Goal: Information Seeking & Learning: Learn about a topic

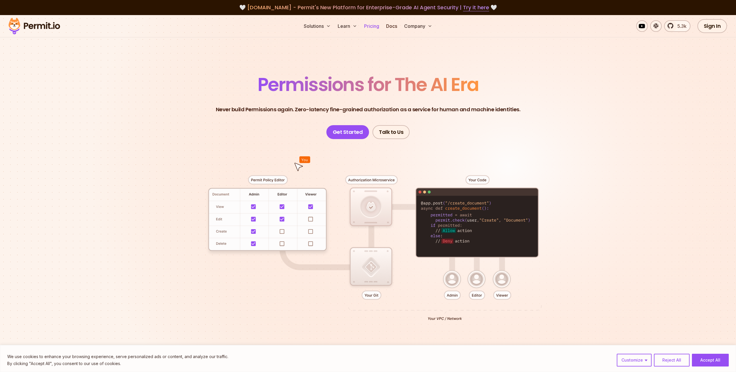
click at [379, 28] on link "Pricing" at bounding box center [372, 26] width 20 height 12
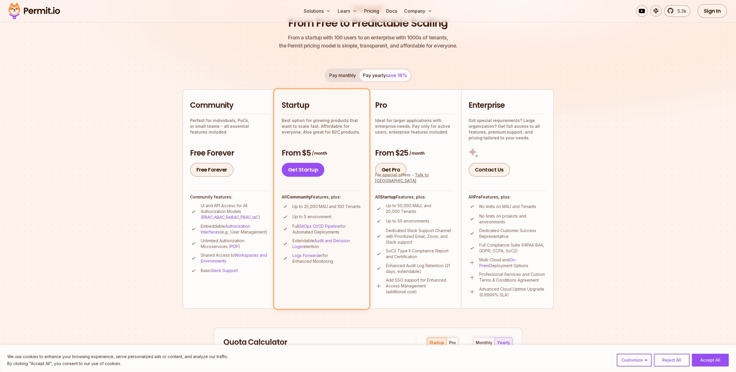
scroll to position [87, 0]
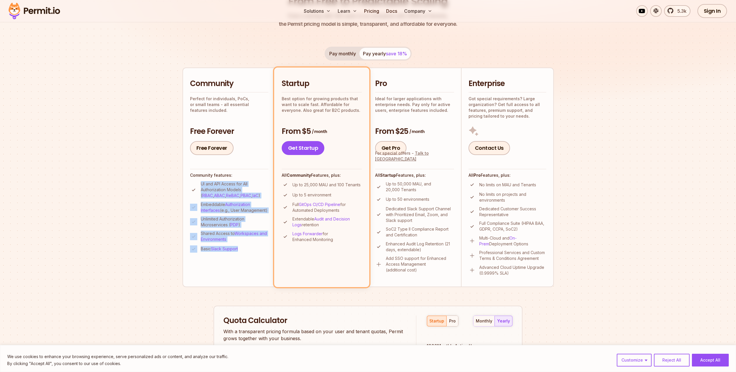
drag, startPoint x: 199, startPoint y: 182, endPoint x: 245, endPoint y: 254, distance: 84.8
click at [245, 253] on ul "UI and API Access for All Authorization Models ( RBAC , ABAC , ReBAC , PBAC , I…" at bounding box center [229, 217] width 78 height 72
drag, startPoint x: 245, startPoint y: 254, endPoint x: 225, endPoint y: 229, distance: 31.5
click at [225, 228] on p "Unlimited Authorization Microservices ( PDP )" at bounding box center [235, 222] width 68 height 12
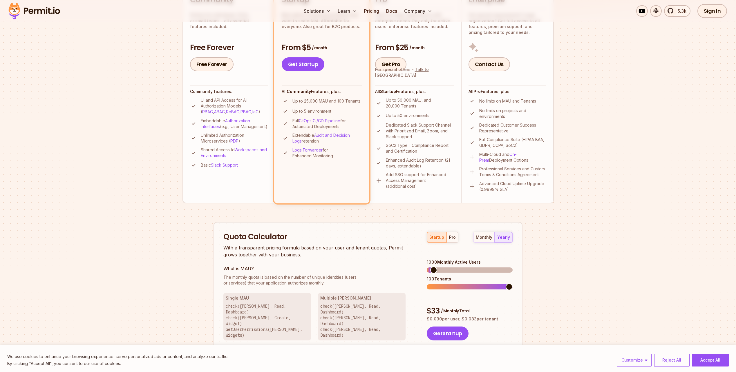
scroll to position [174, 0]
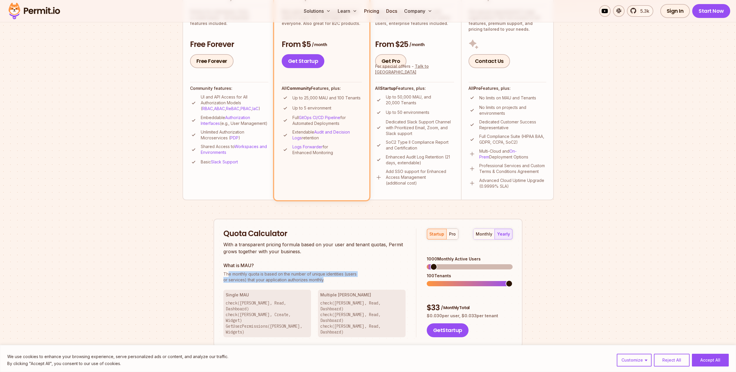
drag, startPoint x: 229, startPoint y: 273, endPoint x: 324, endPoint y: 281, distance: 95.1
click at [324, 281] on p "The monthly quota is based on the number of unique identities (users or service…" at bounding box center [314, 278] width 182 height 12
click at [437, 235] on div "startup pro" at bounding box center [443, 234] width 32 height 11
click at [428, 281] on span at bounding box center [430, 284] width 7 height 7
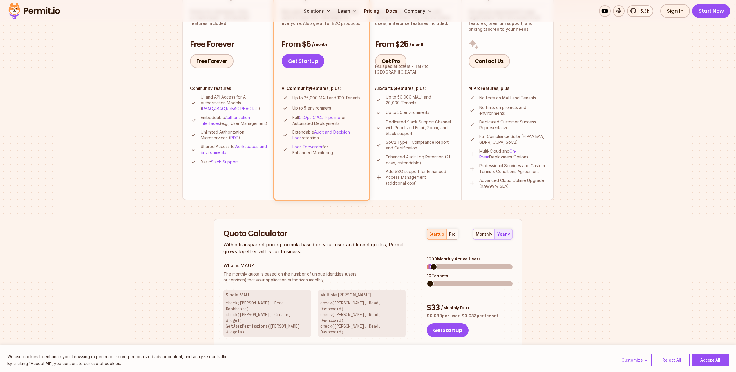
click at [411, 274] on div "Quota Calculator With a transparent pricing formula based on your user and tena…" at bounding box center [319, 283] width 193 height 109
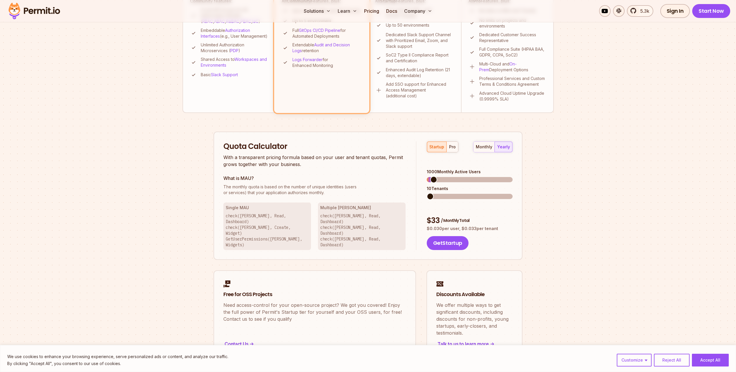
scroll to position [290, 0]
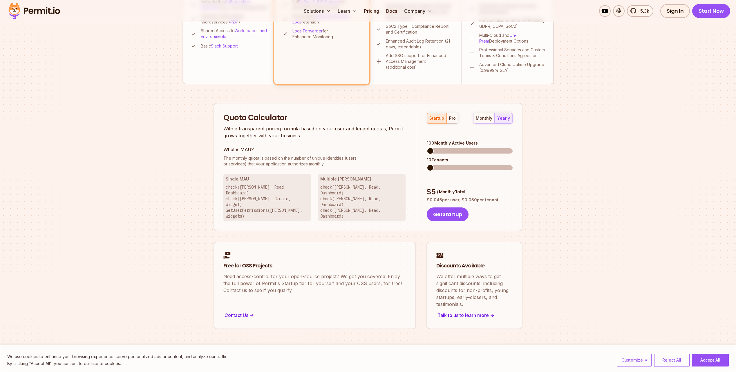
click at [427, 148] on span at bounding box center [430, 151] width 7 height 7
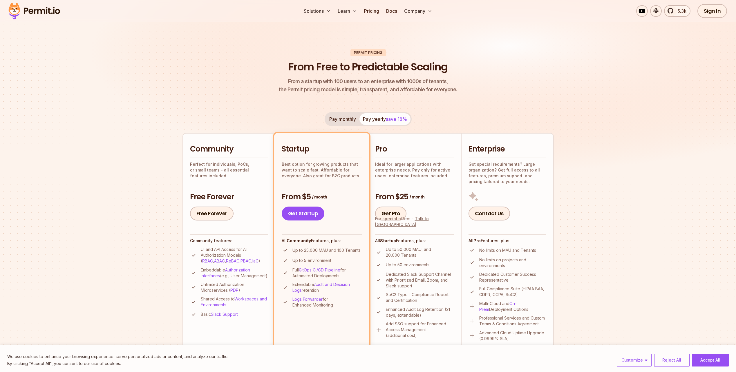
scroll to position [0, 0]
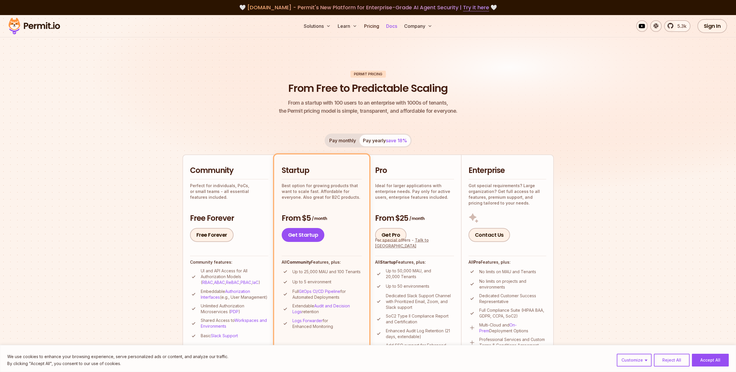
click at [395, 25] on link "Docs" at bounding box center [392, 26] width 16 height 12
